Goal: Information Seeking & Learning: Learn about a topic

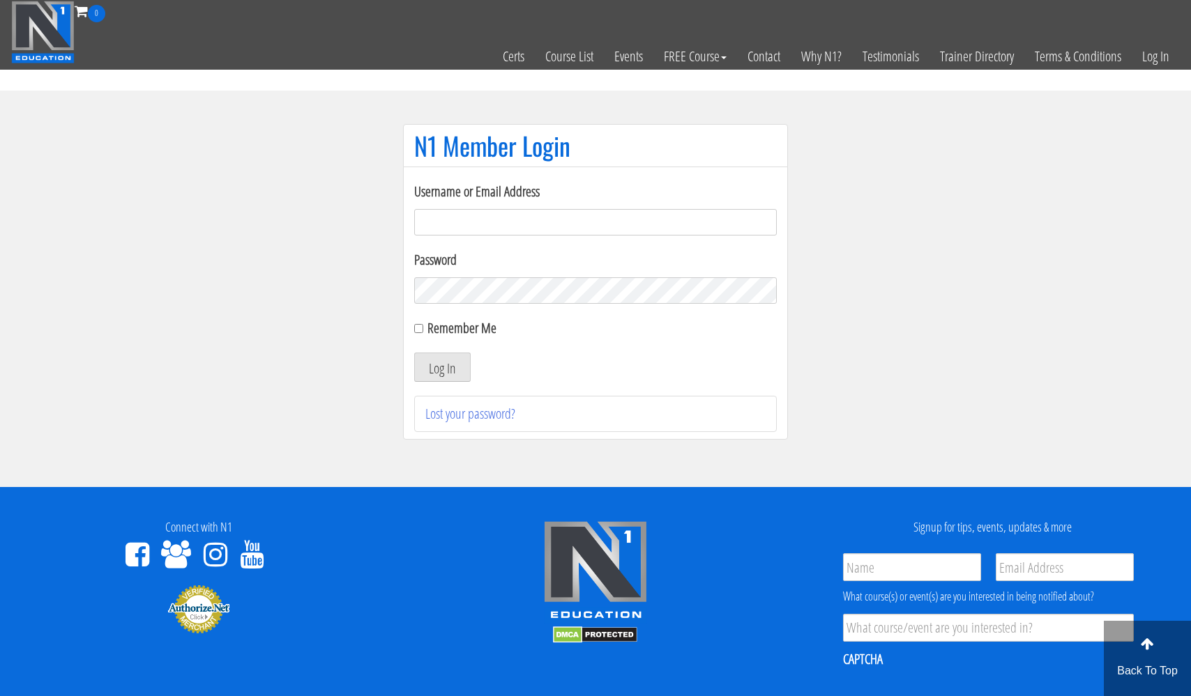
type input "[EMAIL_ADDRESS][DOMAIN_NAME]"
click at [442, 367] on button "Log In" at bounding box center [442, 367] width 56 height 29
click at [454, 369] on button "Log In" at bounding box center [442, 367] width 56 height 29
click at [445, 369] on button "Log In" at bounding box center [442, 367] width 56 height 29
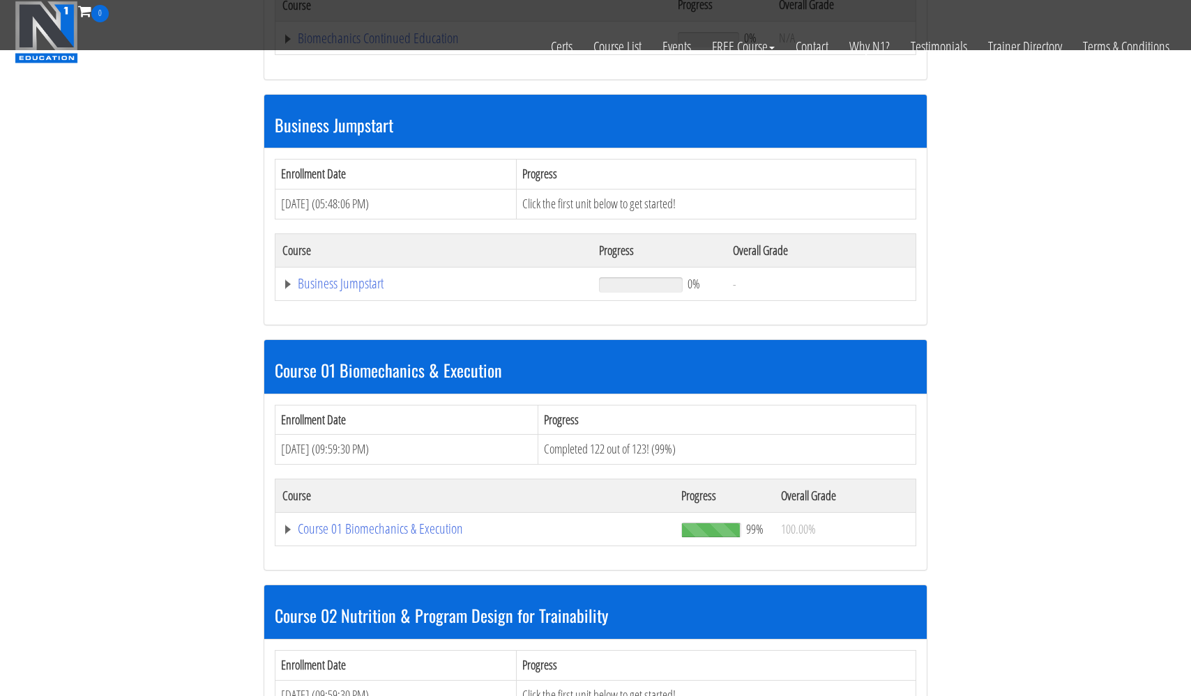
scroll to position [372, 0]
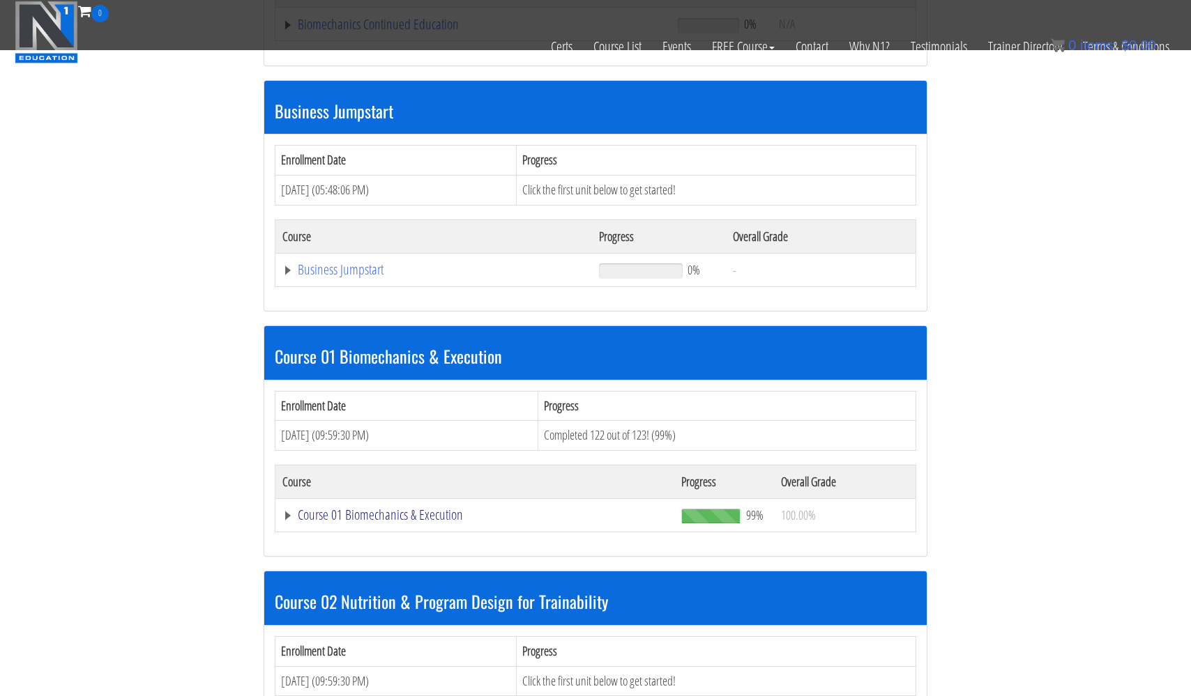
click at [385, 512] on link "Course 01 Biomechanics & Execution" at bounding box center [474, 515] width 385 height 14
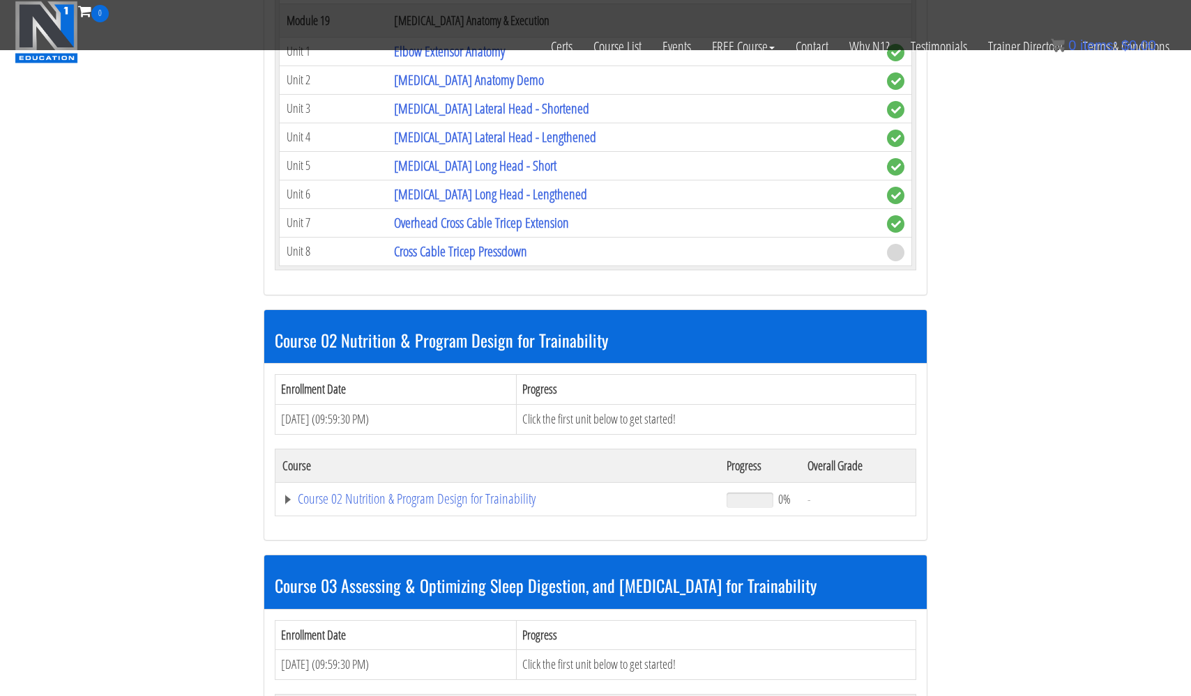
scroll to position [4783, 0]
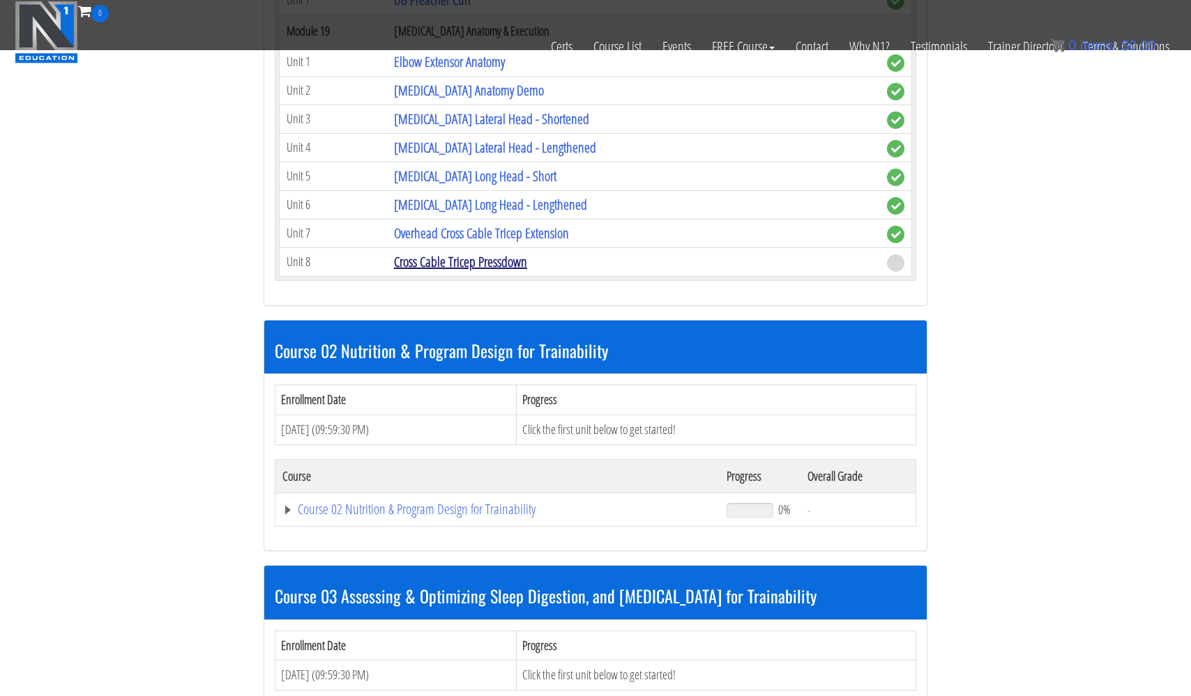
click at [439, 261] on link "Cross Cable Tricep Pressdown" at bounding box center [460, 261] width 133 height 19
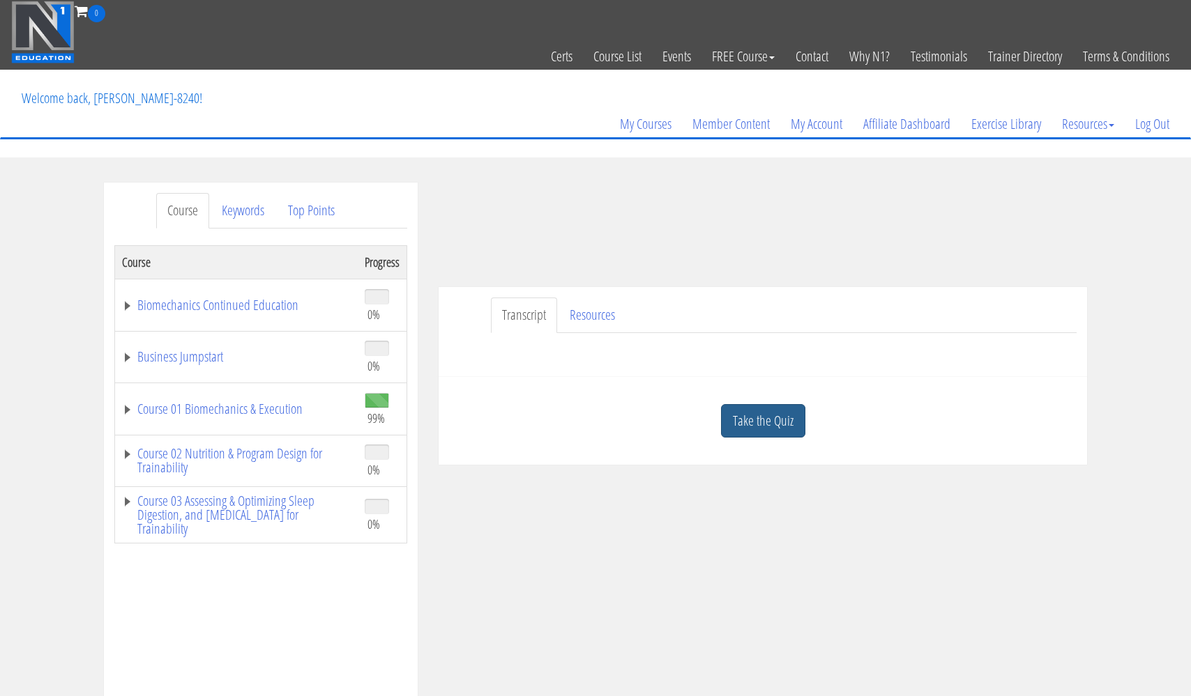
click at [757, 424] on link "Take the Quiz" at bounding box center [763, 421] width 84 height 34
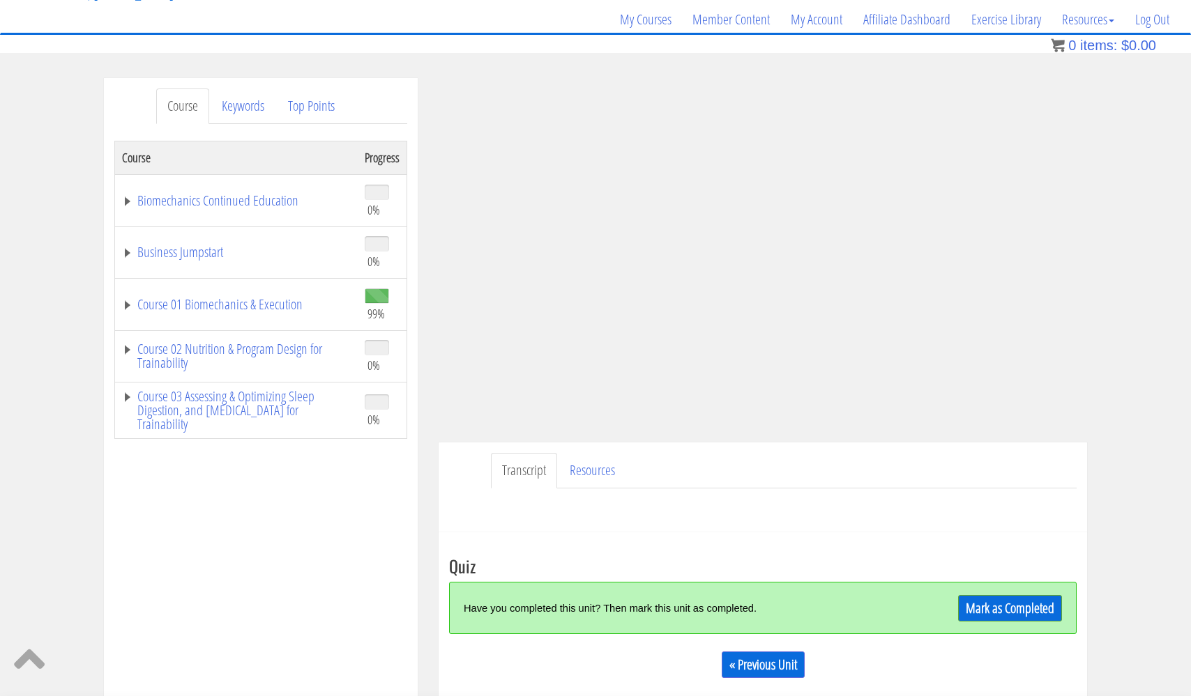
scroll to position [107, 0]
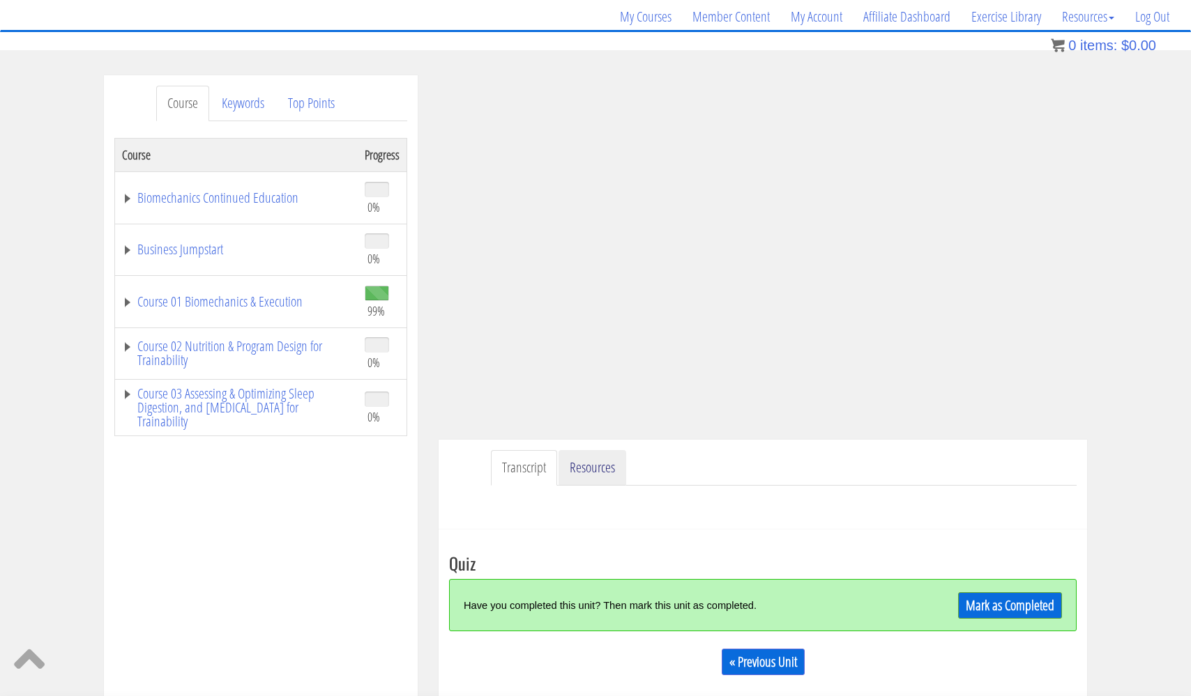
click at [588, 466] on link "Resources" at bounding box center [592, 468] width 68 height 36
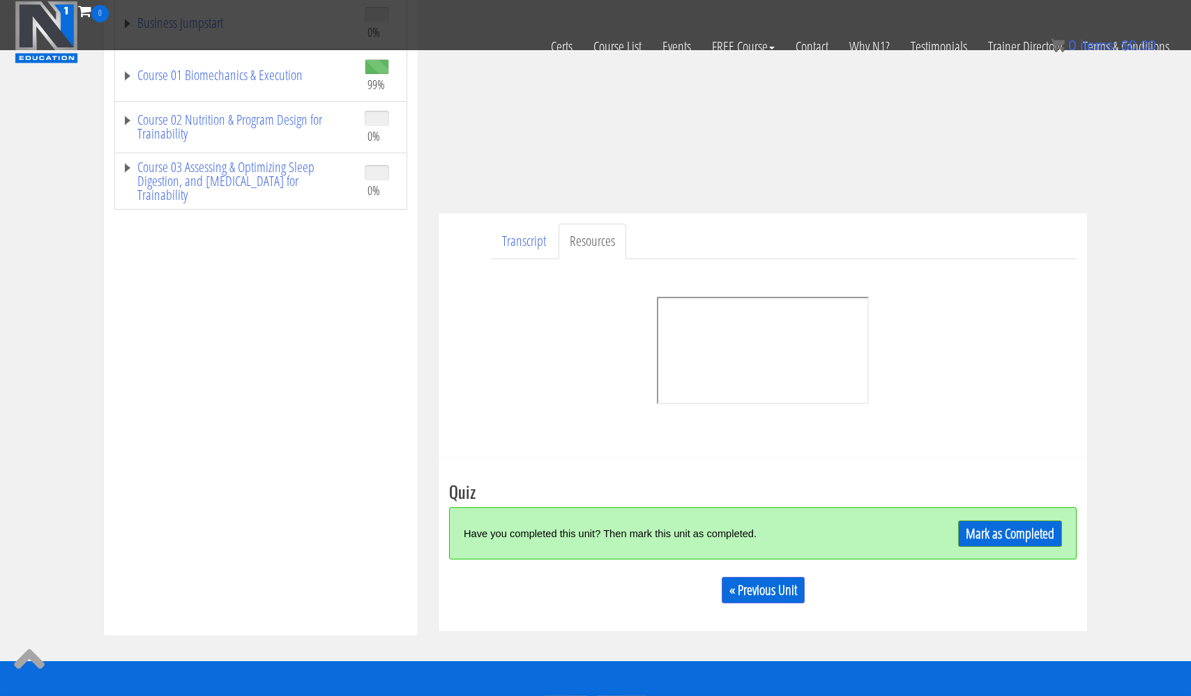
scroll to position [243, 0]
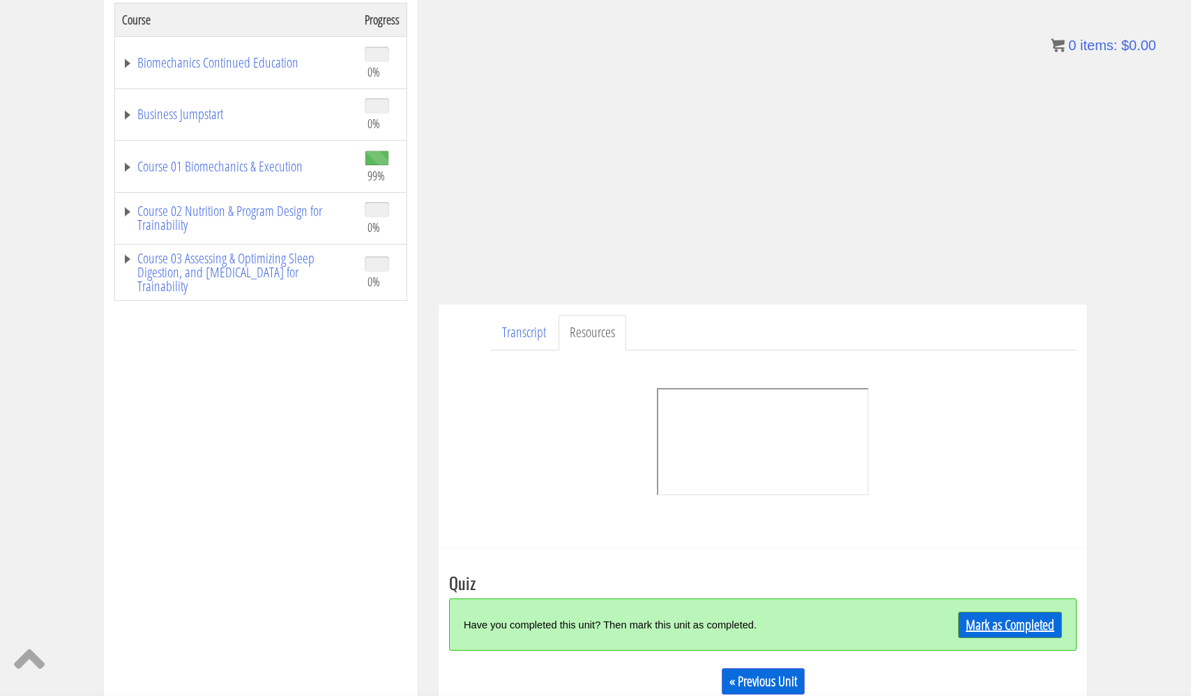
click at [1016, 627] on link "Mark as Completed" at bounding box center [1010, 625] width 104 height 26
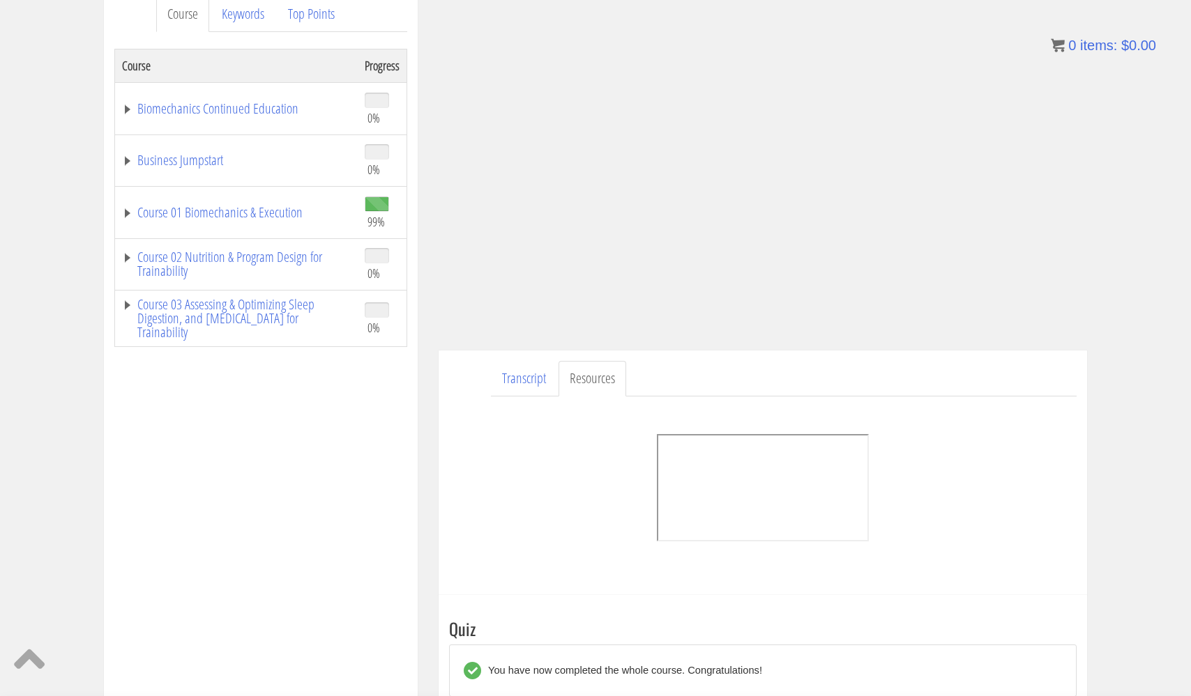
scroll to position [121, 0]
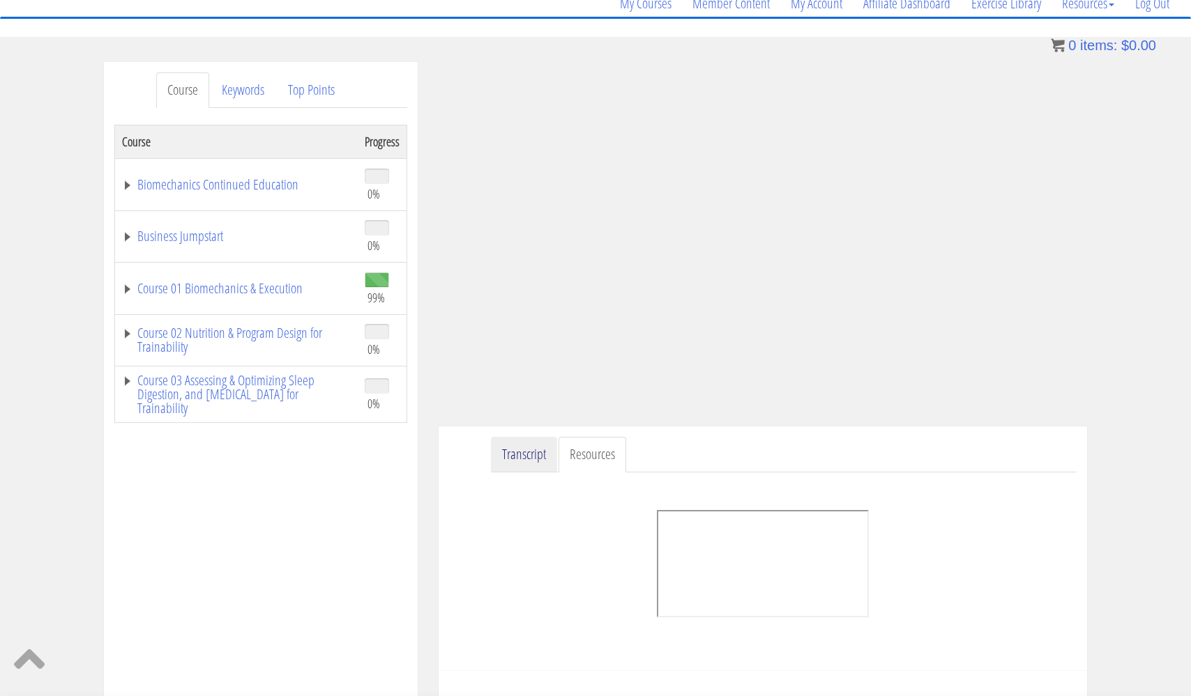
click at [518, 451] on link "Transcript" at bounding box center [524, 455] width 66 height 36
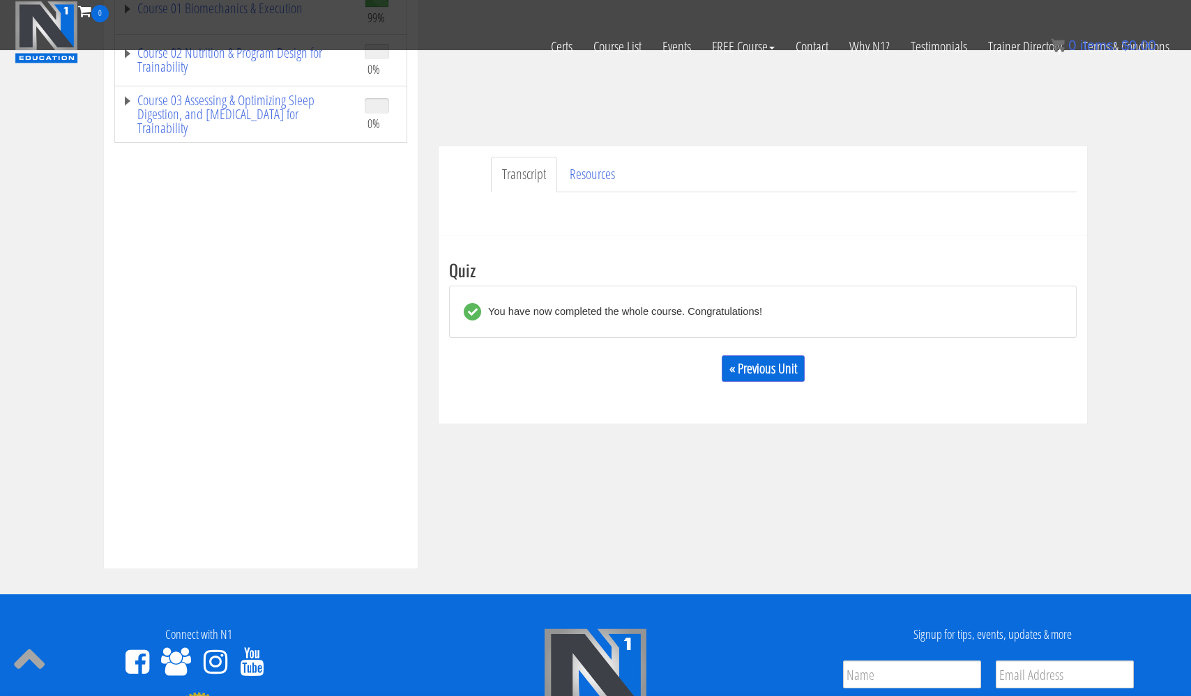
scroll to position [318, 0]
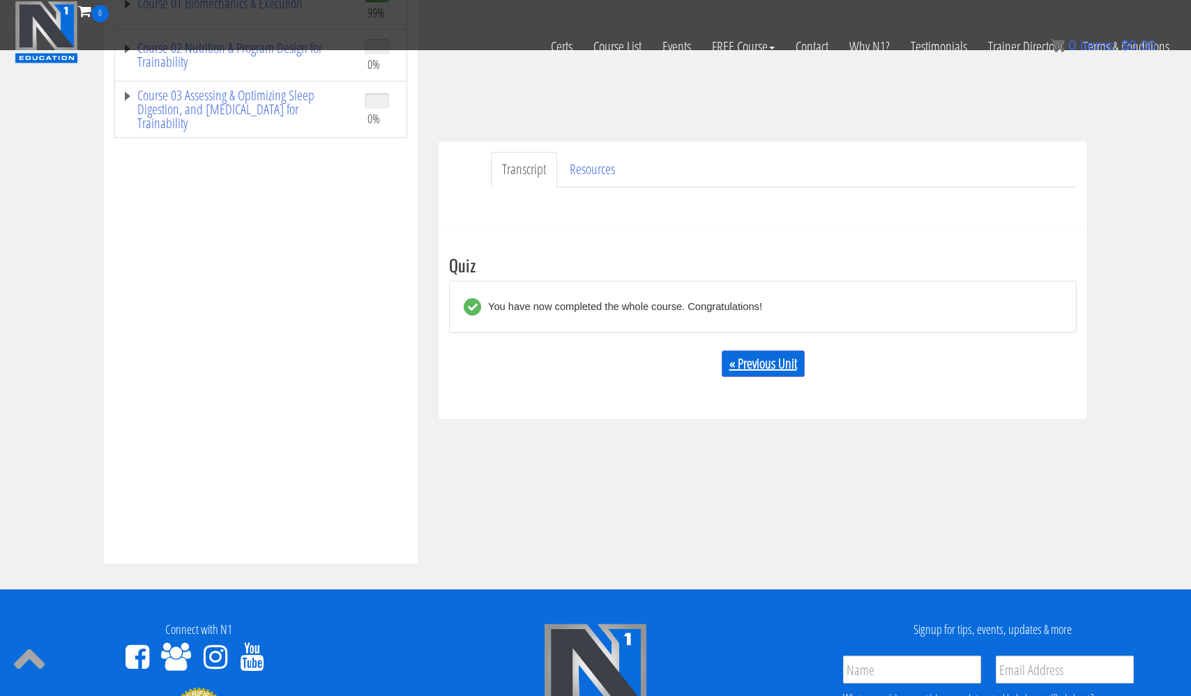
click at [753, 362] on link "« Previous Unit" at bounding box center [762, 364] width 83 height 26
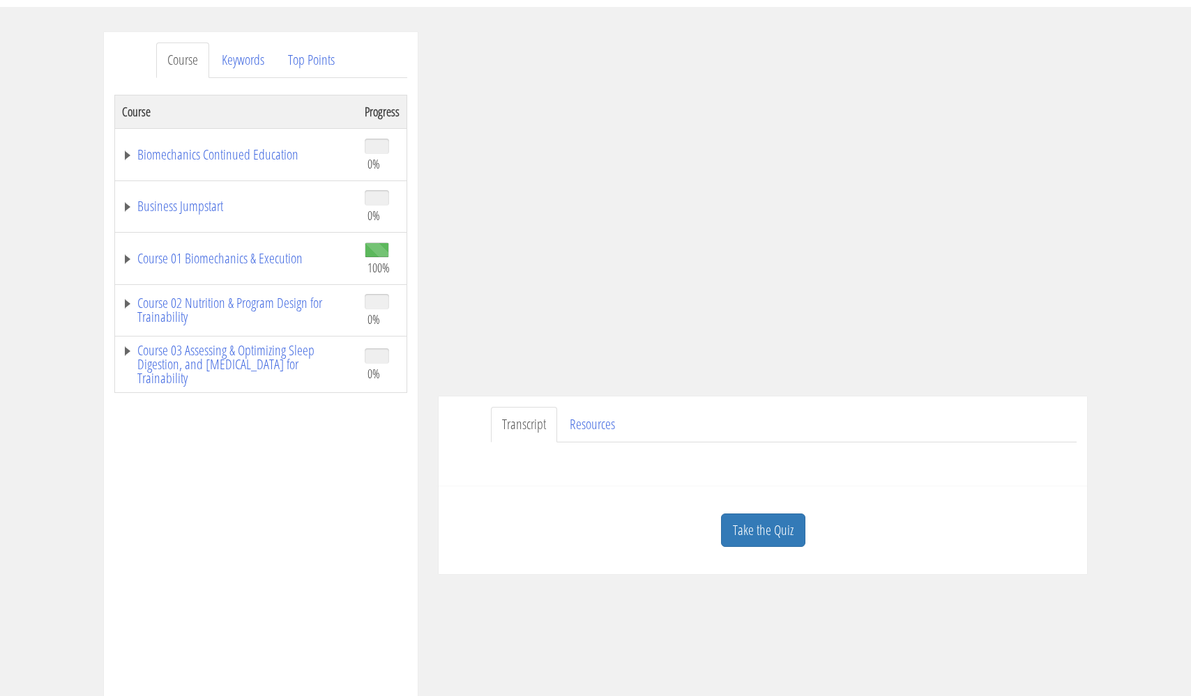
scroll to position [152, 0]
click at [236, 305] on link "Course 02 Nutrition & Program Design for Trainability" at bounding box center [236, 309] width 229 height 28
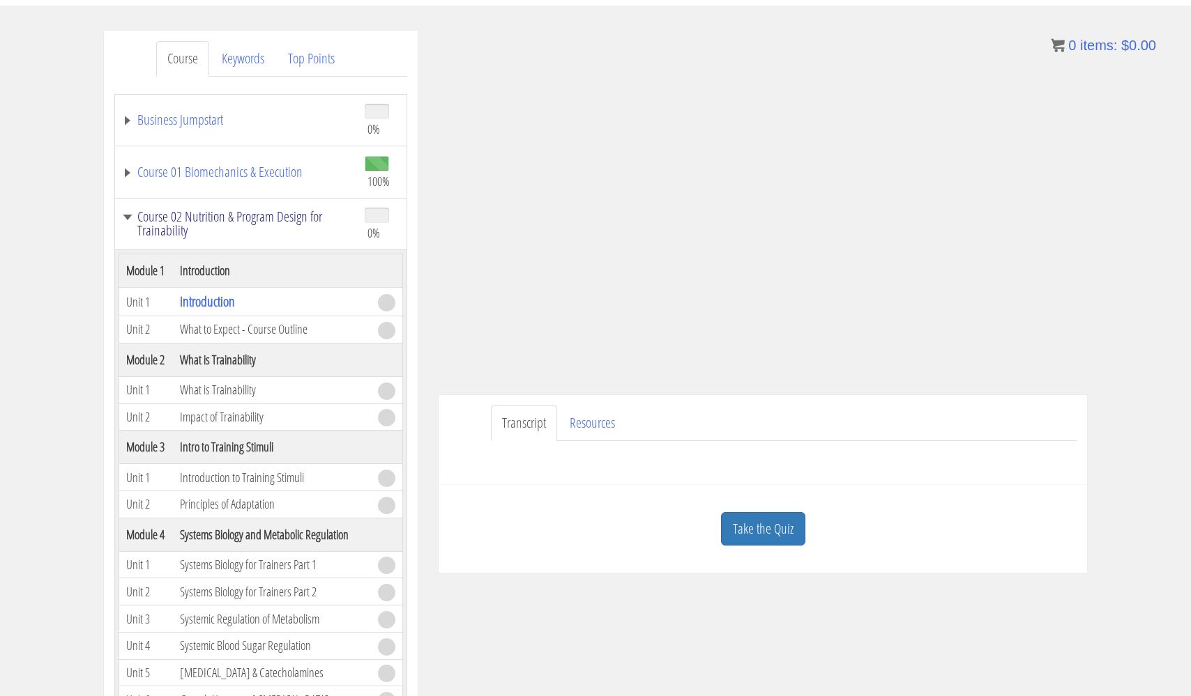
scroll to position [96, 0]
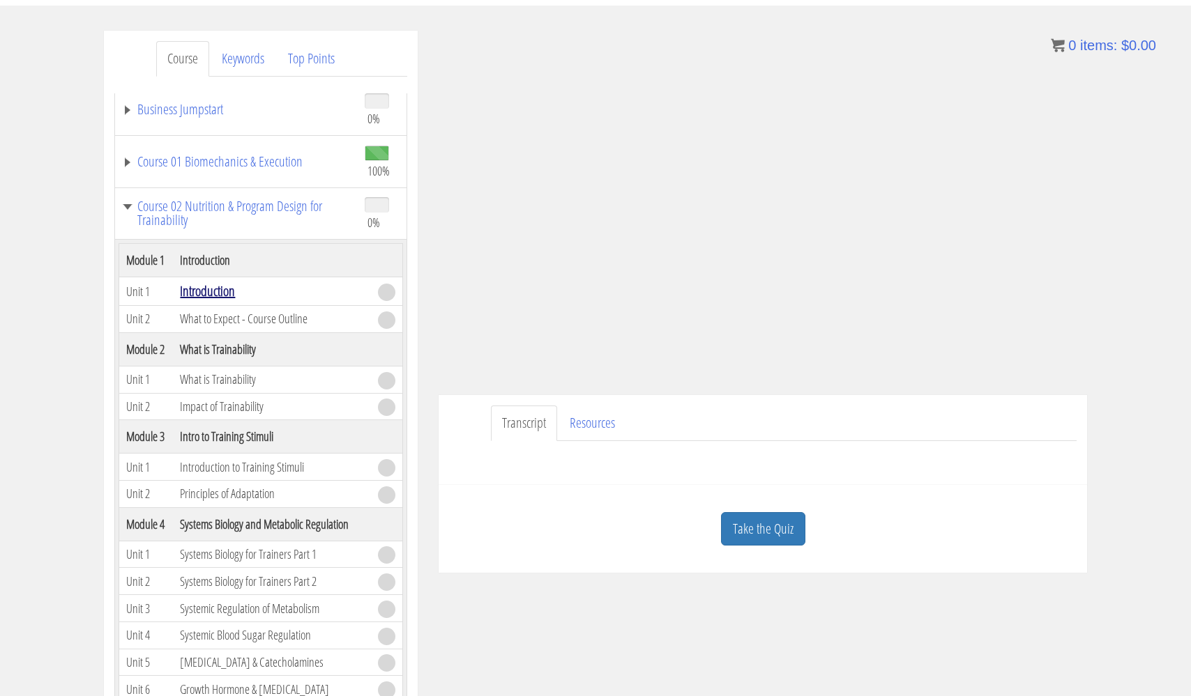
click at [211, 300] on link "Introduction" at bounding box center [207, 291] width 55 height 19
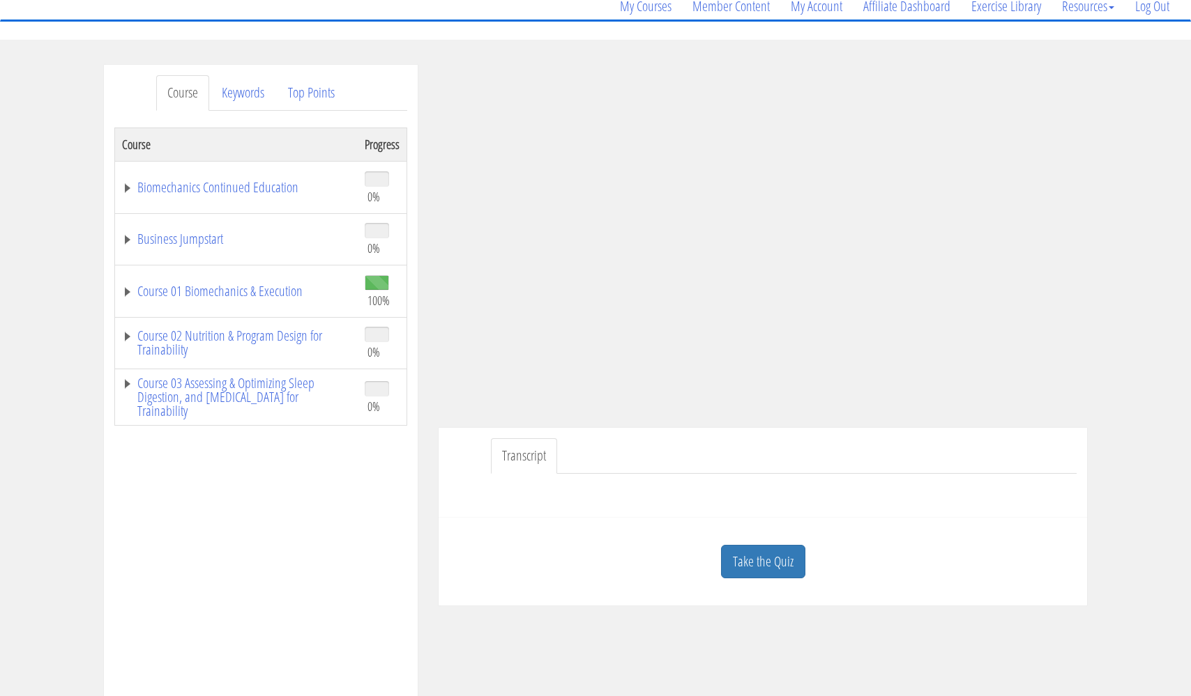
scroll to position [137, 0]
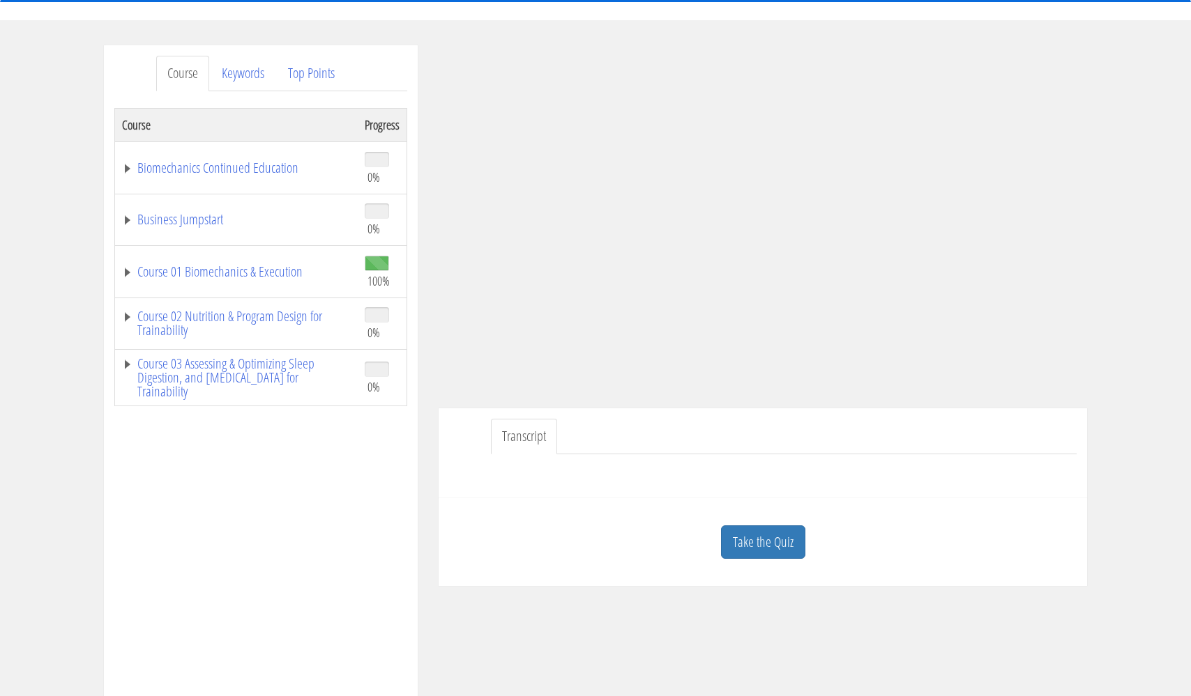
click at [519, 441] on link "Transcript" at bounding box center [524, 437] width 66 height 36
click at [762, 538] on link "Take the Quiz" at bounding box center [763, 543] width 84 height 34
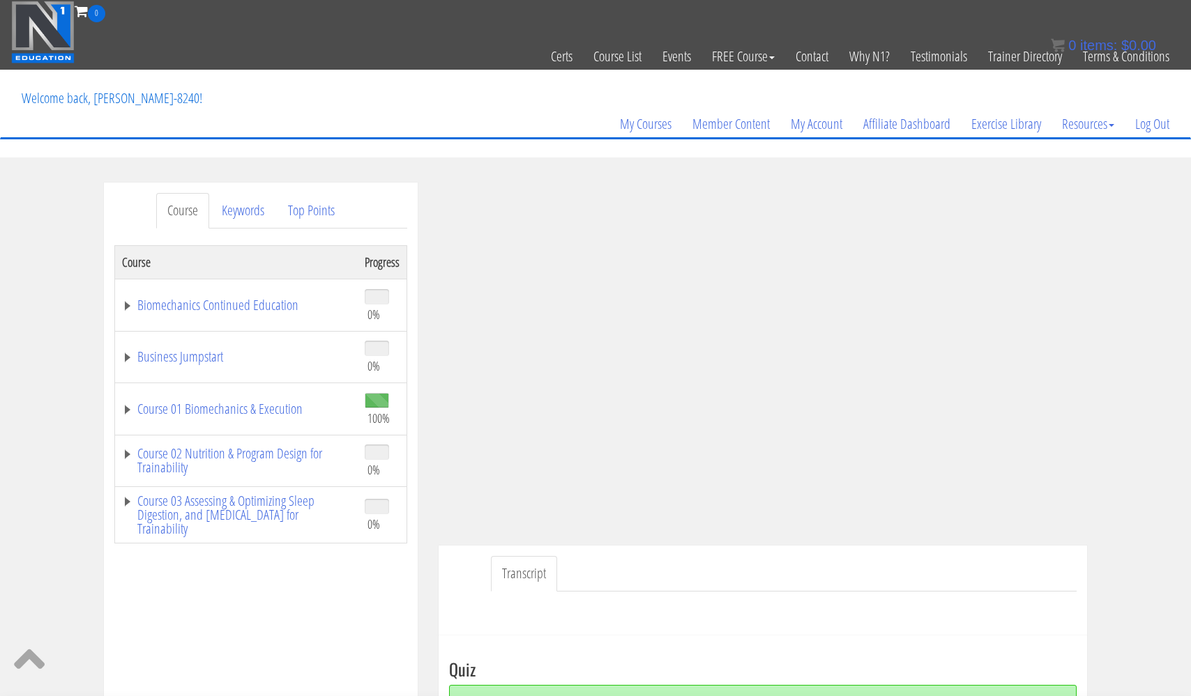
scroll to position [0, 0]
